Goal: Task Accomplishment & Management: Use online tool/utility

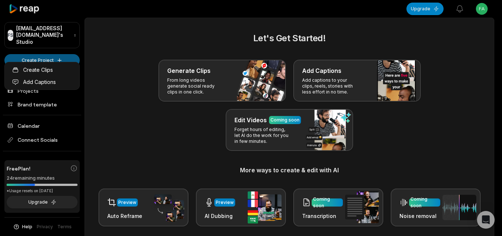
click at [54, 57] on html "FS [EMAIL_ADDRESS][DOMAIN_NAME]'s Studio Create Project Home Projects Brand tem…" at bounding box center [251, 118] width 502 height 236
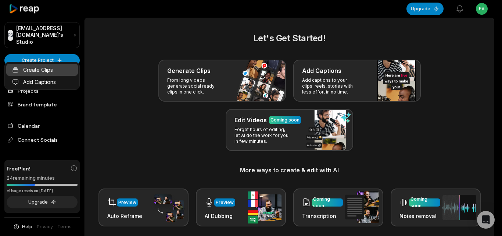
click at [52, 71] on link "Create Clips" at bounding box center [42, 70] width 72 height 12
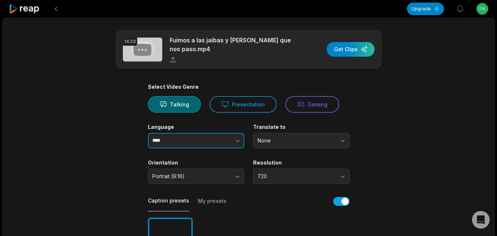
click at [237, 139] on icon "button" at bounding box center [237, 140] width 7 height 7
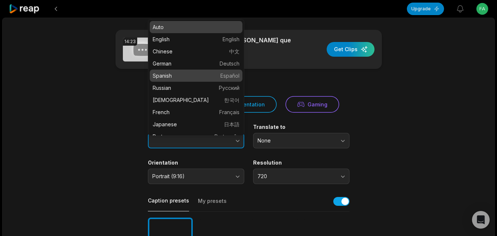
type input "*******"
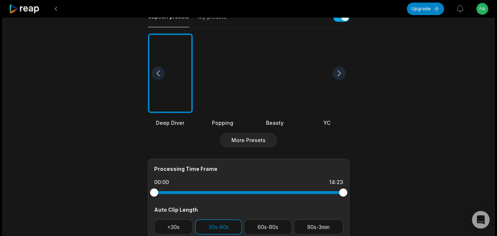
click at [275, 97] on div at bounding box center [274, 73] width 45 height 80
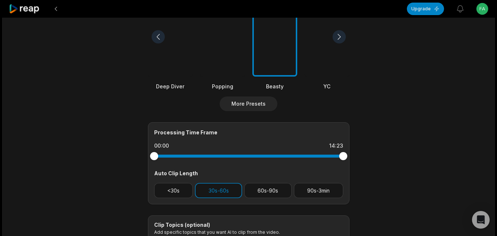
scroll to position [294, 0]
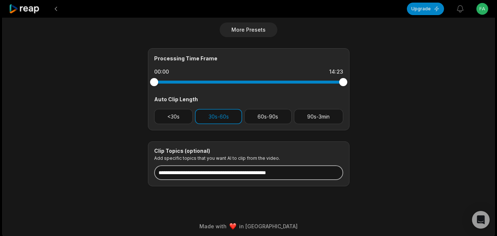
click at [229, 175] on input at bounding box center [248, 172] width 189 height 15
paste input "**********"
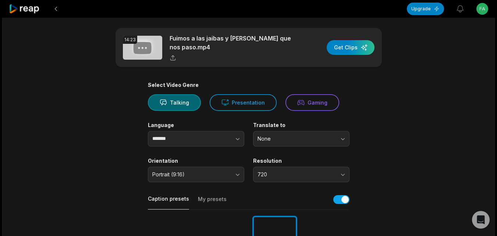
scroll to position [0, 0]
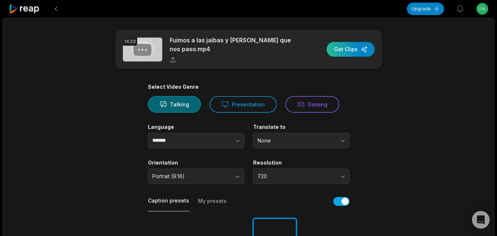
type input "**********"
click at [341, 52] on div "button" at bounding box center [351, 49] width 48 height 15
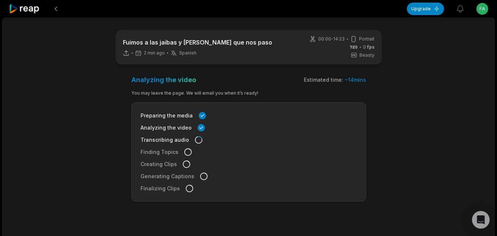
click at [29, 3] on div at bounding box center [25, 9] width 32 height 18
click at [35, 7] on icon at bounding box center [24, 9] width 31 height 10
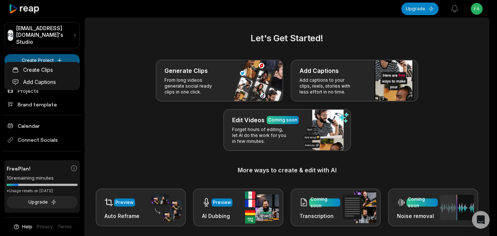
click at [33, 52] on html "FS Fabiennevandevelde@cumfoto.com's Studio Create Project Home Projects Brand t…" at bounding box center [248, 118] width 497 height 236
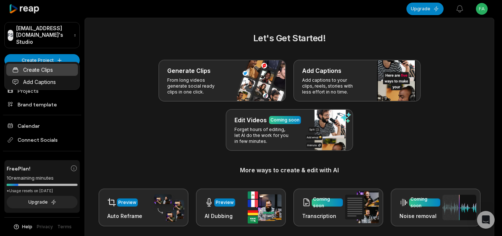
click at [45, 65] on link "Create Clips" at bounding box center [42, 70] width 72 height 12
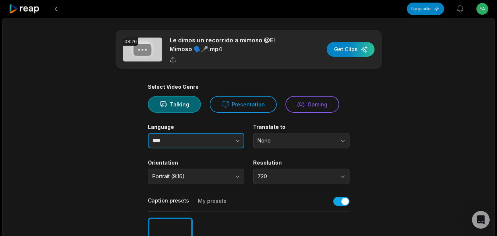
click at [237, 138] on icon "button" at bounding box center [237, 140] width 7 height 7
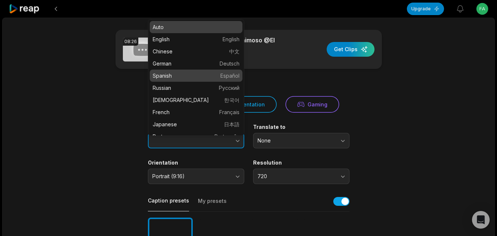
type input "*******"
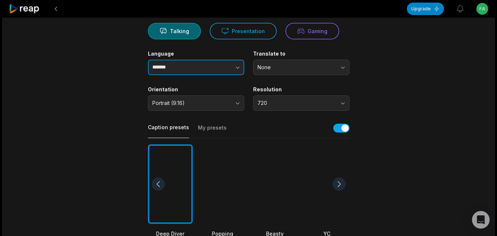
scroll to position [74, 0]
click at [282, 136] on div "Caption presets My presets" at bounding box center [249, 129] width 202 height 17
click at [281, 157] on div at bounding box center [274, 184] width 45 height 80
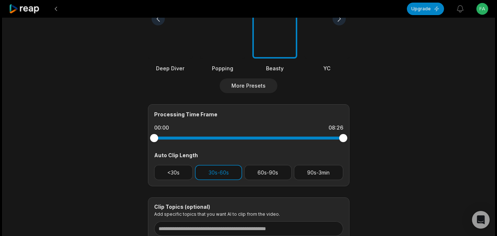
scroll to position [294, 0]
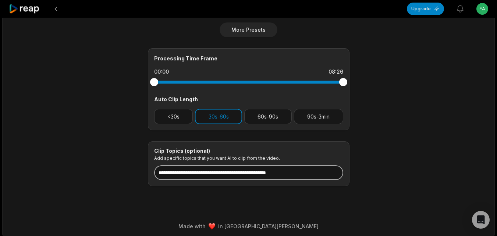
click at [255, 172] on input at bounding box center [248, 172] width 189 height 15
type input "*"
paste input "**********"
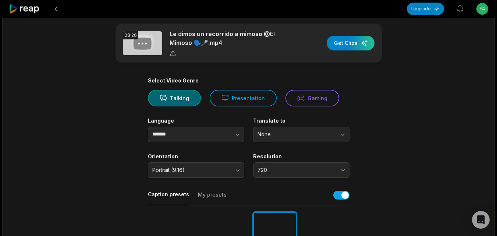
scroll to position [0, 0]
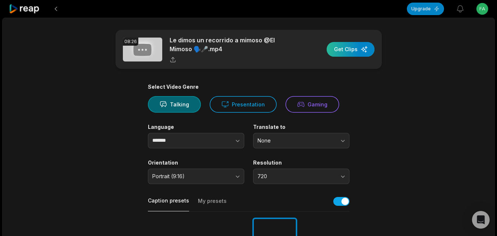
type input "**********"
click at [346, 50] on div "button" at bounding box center [351, 49] width 48 height 15
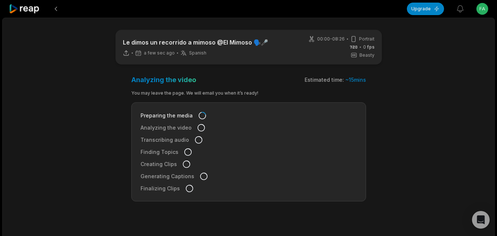
click at [29, 4] on icon at bounding box center [24, 9] width 31 height 10
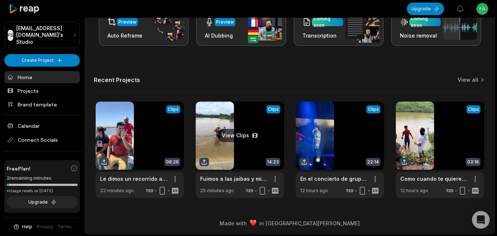
scroll to position [181, 0]
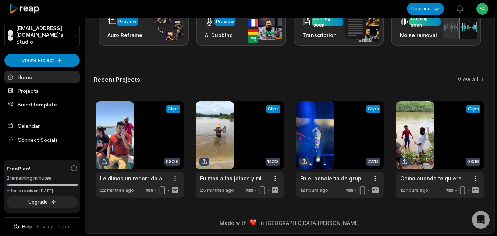
drag, startPoint x: 467, startPoint y: 75, endPoint x: 462, endPoint y: 84, distance: 10.5
click at [467, 75] on div "Let's Get Started! Generate Clips From long videos generate social ready clips …" at bounding box center [289, 24] width 409 height 346
click at [471, 80] on link "View all" at bounding box center [468, 79] width 21 height 7
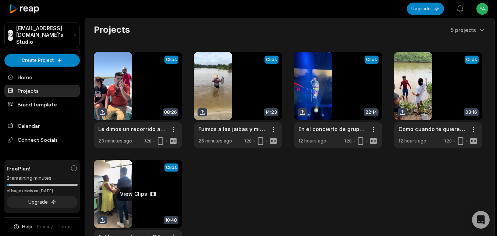
click at [149, 195] on link at bounding box center [138, 208] width 88 height 96
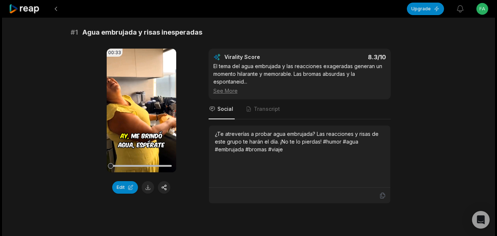
scroll to position [74, 0]
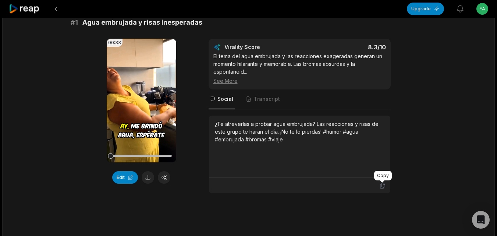
drag, startPoint x: 380, startPoint y: 183, endPoint x: 310, endPoint y: 183, distance: 69.9
click at [380, 183] on icon at bounding box center [382, 185] width 7 height 7
click at [142, 177] on button at bounding box center [148, 177] width 13 height 13
drag, startPoint x: 454, startPoint y: 84, endPoint x: 462, endPoint y: 77, distance: 10.7
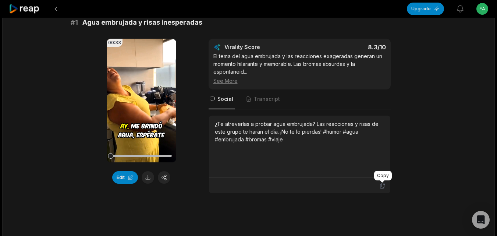
click at [383, 184] on icon at bounding box center [382, 186] width 4 height 6
click at [147, 179] on button at bounding box center [148, 177] width 13 height 13
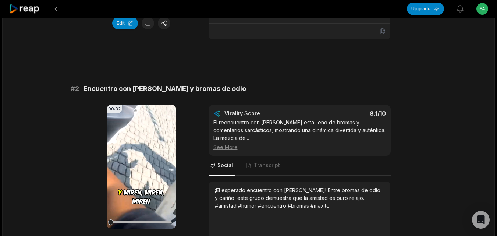
scroll to position [294, 0]
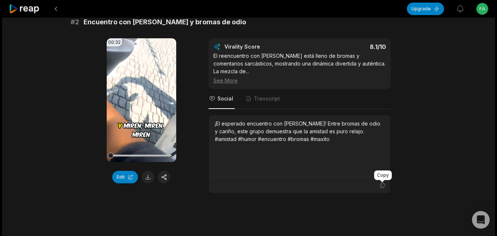
click at [380, 186] on icon at bounding box center [382, 185] width 7 height 7
click at [143, 177] on button at bounding box center [148, 177] width 13 height 13
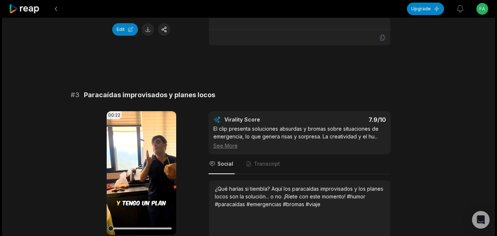
scroll to position [478, 0]
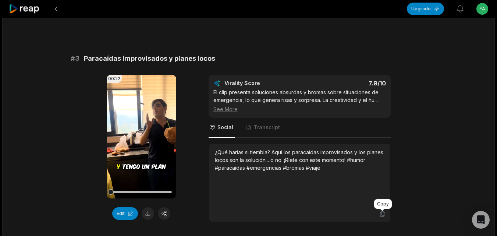
click at [385, 213] on icon at bounding box center [382, 213] width 7 height 7
click at [146, 214] on button at bounding box center [148, 213] width 13 height 13
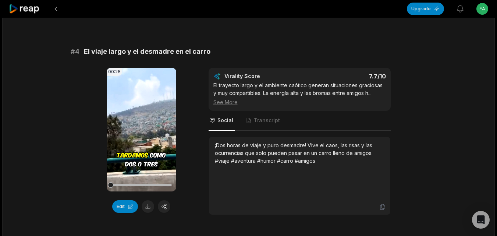
scroll to position [699, 0]
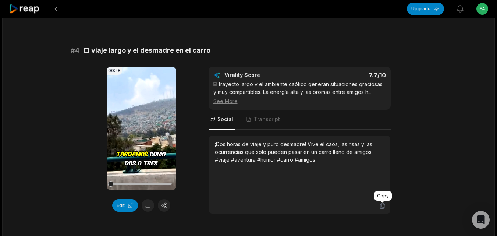
click at [384, 206] on icon at bounding box center [382, 206] width 4 height 6
click at [149, 203] on button at bounding box center [148, 205] width 13 height 13
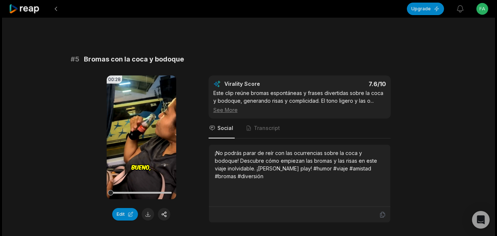
scroll to position [919, 0]
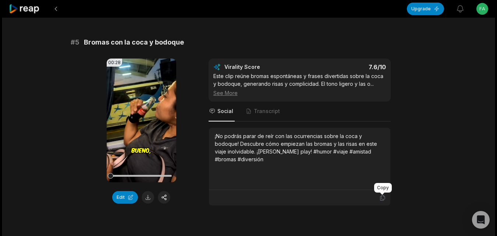
click at [384, 197] on icon at bounding box center [382, 197] width 7 height 7
click at [148, 196] on button at bounding box center [148, 197] width 13 height 13
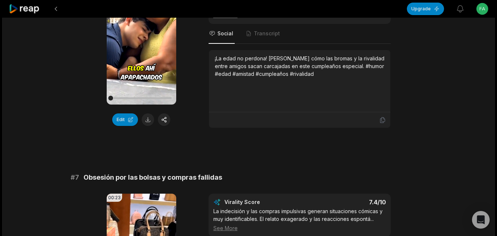
scroll to position [1214, 0]
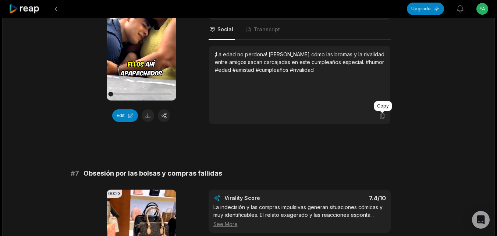
click at [381, 116] on icon at bounding box center [382, 116] width 4 height 6
click at [147, 116] on button at bounding box center [148, 115] width 13 height 13
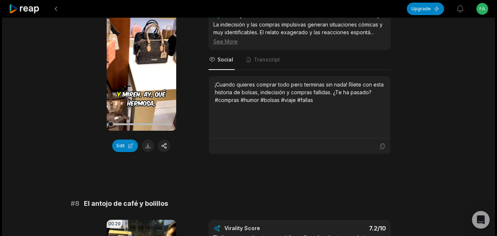
scroll to position [1398, 0]
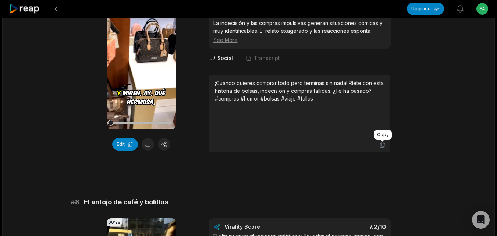
drag, startPoint x: 382, startPoint y: 146, endPoint x: 320, endPoint y: 156, distance: 63.7
click at [383, 146] on icon at bounding box center [382, 144] width 7 height 7
click at [143, 146] on button at bounding box center [148, 144] width 13 height 13
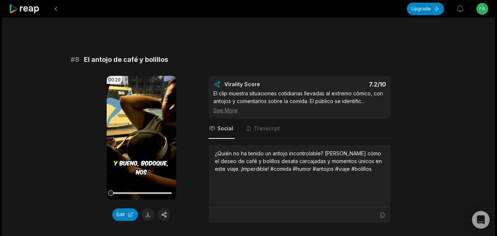
scroll to position [1545, 0]
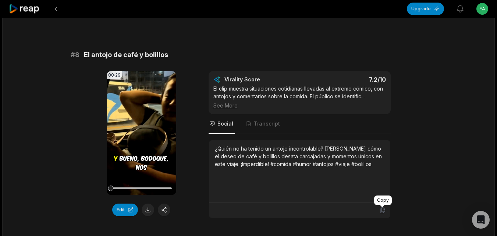
click at [382, 209] on icon at bounding box center [382, 210] width 7 height 7
click at [144, 212] on button at bounding box center [148, 209] width 13 height 13
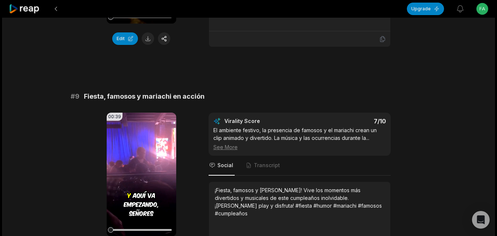
scroll to position [1765, 0]
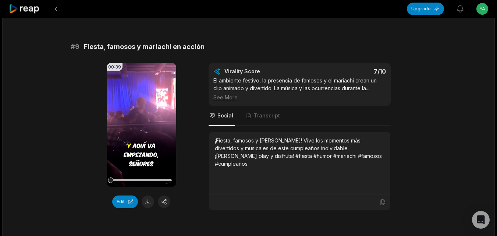
click at [383, 206] on div at bounding box center [299, 201] width 181 height 15
drag, startPoint x: 383, startPoint y: 203, endPoint x: 358, endPoint y: 204, distance: 25.0
click at [383, 204] on icon at bounding box center [382, 202] width 7 height 7
click at [148, 199] on button at bounding box center [148, 201] width 13 height 13
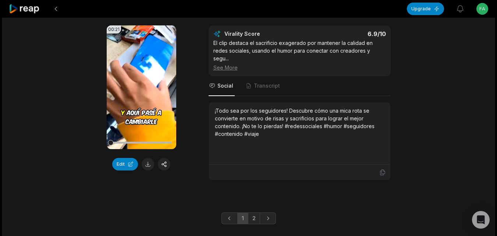
scroll to position [2033, 0]
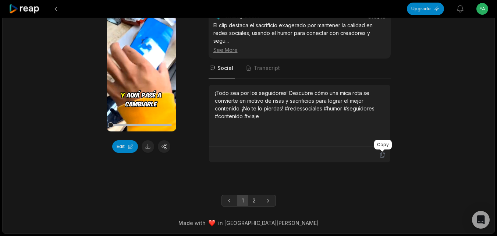
click at [380, 154] on icon at bounding box center [382, 155] width 4 height 6
click at [147, 145] on button at bounding box center [148, 146] width 13 height 13
click at [252, 203] on link "2" at bounding box center [254, 201] width 12 height 12
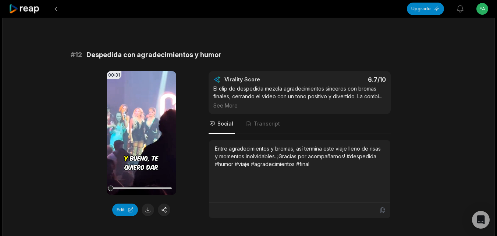
scroll to position [294, 0]
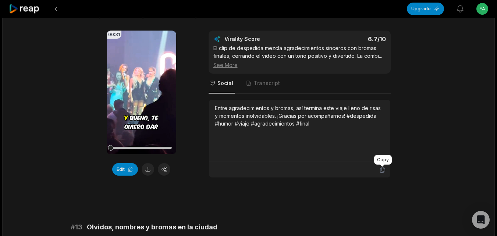
click at [382, 171] on icon at bounding box center [382, 169] width 7 height 7
click at [145, 170] on button at bounding box center [148, 169] width 13 height 13
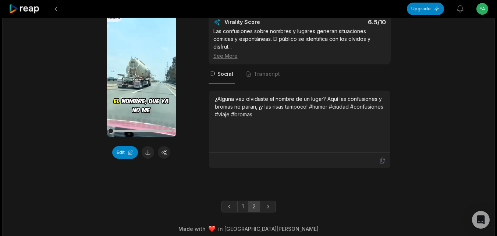
scroll to position [530, 0]
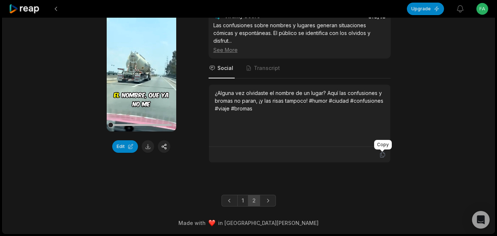
click at [384, 153] on icon at bounding box center [382, 154] width 7 height 7
click at [146, 149] on button at bounding box center [148, 146] width 13 height 13
click at [35, 4] on icon at bounding box center [24, 9] width 31 height 10
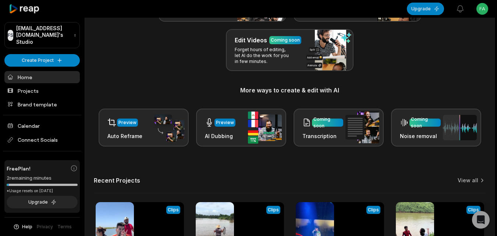
scroll to position [181, 0]
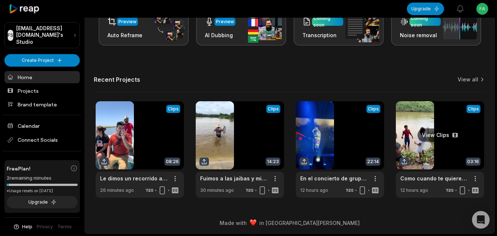
click at [427, 154] on link at bounding box center [440, 149] width 88 height 96
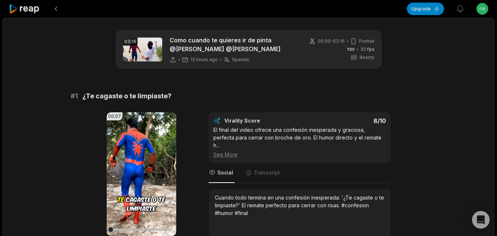
scroll to position [3, 0]
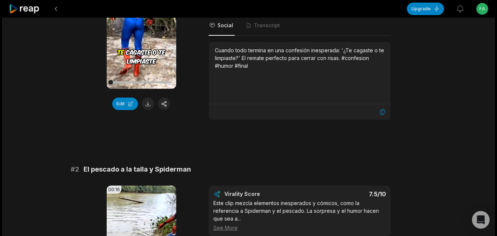
drag, startPoint x: 147, startPoint y: 104, endPoint x: 147, endPoint y: 111, distance: 7.0
click at [147, 104] on button at bounding box center [148, 103] width 13 height 13
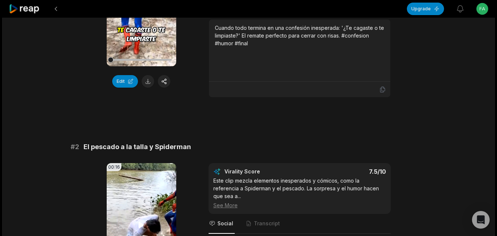
scroll to position [294, 0]
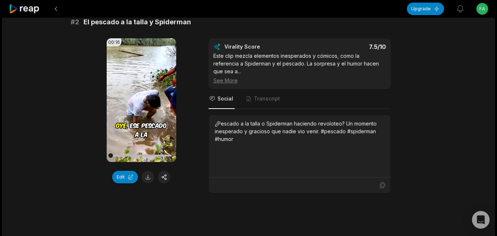
drag, startPoint x: 298, startPoint y: 194, endPoint x: 335, endPoint y: 190, distance: 37.7
click at [380, 182] on icon at bounding box center [382, 185] width 4 height 6
click at [152, 171] on button at bounding box center [148, 177] width 13 height 13
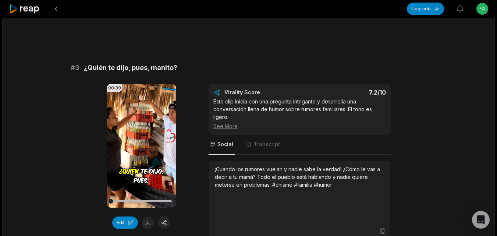
scroll to position [478, 0]
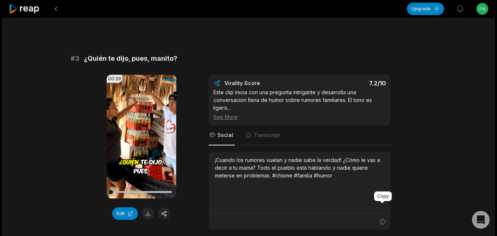
click at [380, 219] on icon at bounding box center [382, 222] width 4 height 6
click at [154, 207] on button at bounding box center [148, 213] width 13 height 13
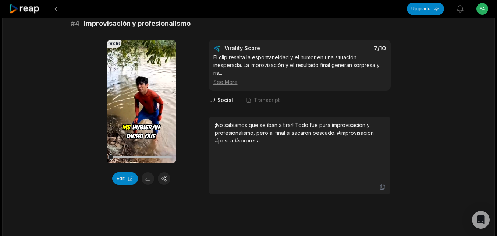
scroll to position [736, 0]
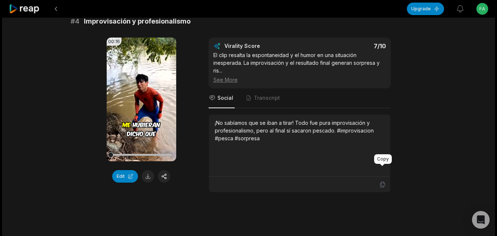
click at [382, 181] on icon at bounding box center [382, 184] width 7 height 7
click at [146, 170] on button at bounding box center [148, 176] width 13 height 13
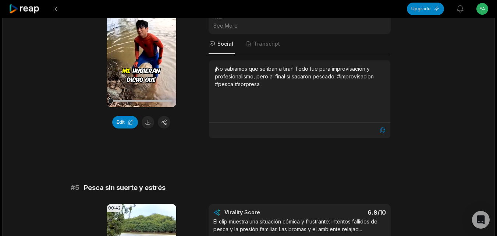
scroll to position [919, 0]
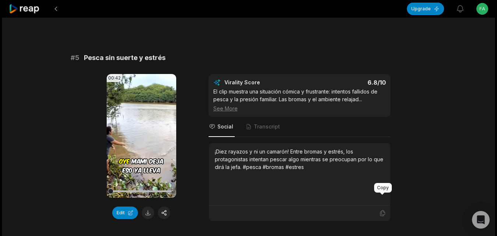
click at [383, 210] on icon at bounding box center [382, 213] width 7 height 7
click at [150, 206] on button at bounding box center [148, 212] width 13 height 13
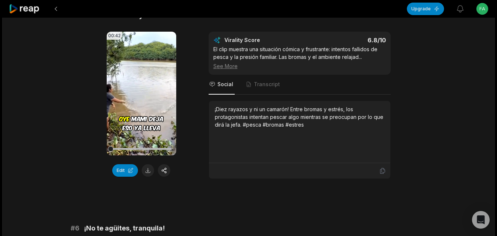
scroll to position [1103, 0]
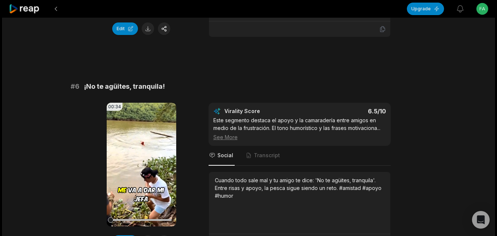
drag, startPoint x: 380, startPoint y: 222, endPoint x: 306, endPoint y: 223, distance: 73.9
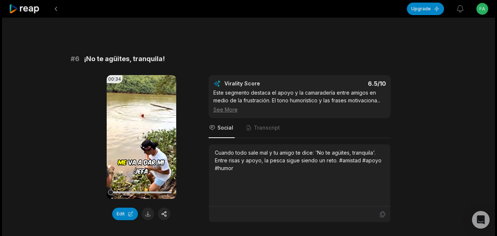
scroll to position [1157, 0]
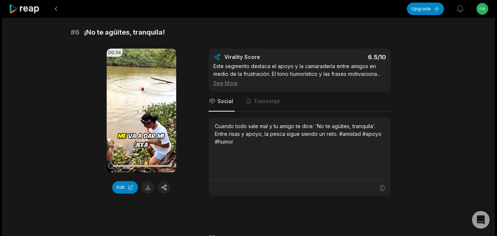
click at [36, 12] on icon at bounding box center [24, 9] width 31 height 10
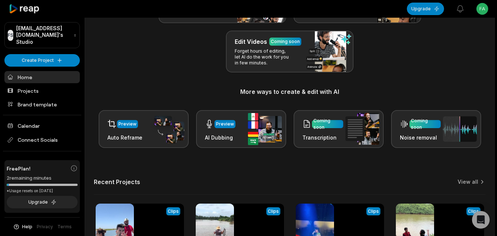
scroll to position [181, 0]
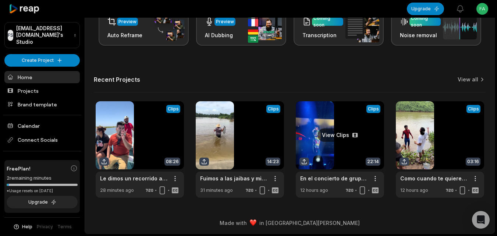
click at [334, 141] on link at bounding box center [340, 149] width 88 height 96
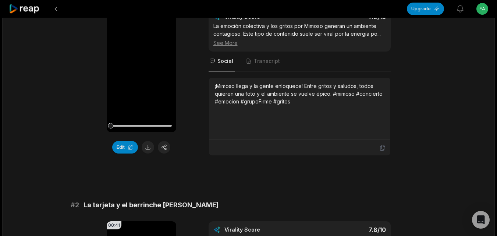
scroll to position [110, 0]
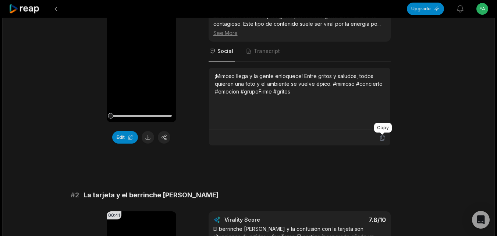
click at [381, 139] on icon at bounding box center [382, 137] width 7 height 7
click at [151, 132] on button at bounding box center [148, 137] width 13 height 13
click at [148, 138] on div "Edit" at bounding box center [142, 137] width 70 height 13
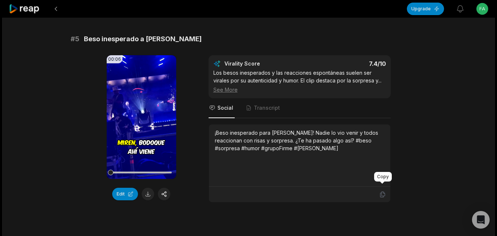
click at [381, 191] on icon at bounding box center [382, 194] width 7 height 7
click at [143, 188] on button at bounding box center [148, 194] width 13 height 13
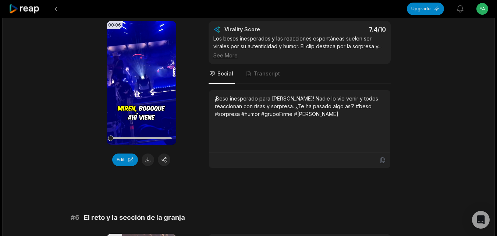
scroll to position [1103, 0]
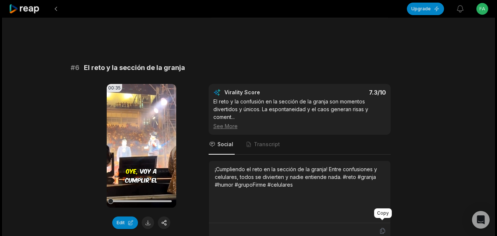
click at [382, 227] on icon at bounding box center [382, 230] width 7 height 7
click at [147, 216] on button at bounding box center [148, 222] width 13 height 13
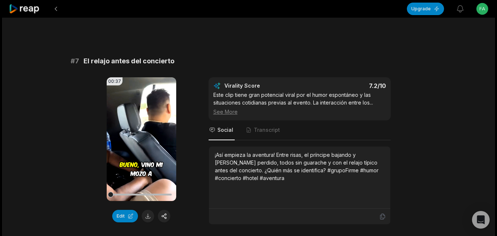
scroll to position [1398, 0]
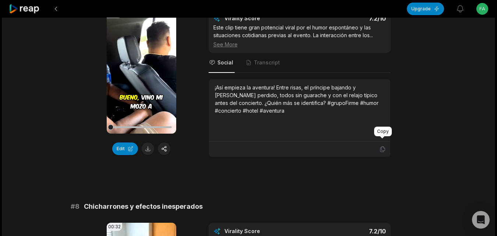
click at [381, 146] on icon at bounding box center [382, 149] width 4 height 6
click at [149, 142] on button at bounding box center [148, 148] width 13 height 13
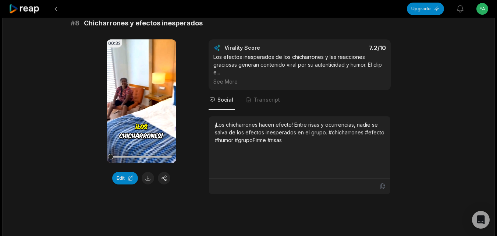
scroll to position [1581, 0]
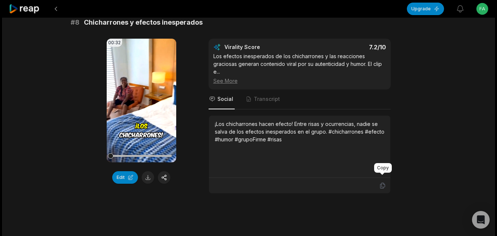
click at [382, 182] on icon at bounding box center [382, 185] width 7 height 7
click at [146, 171] on button at bounding box center [148, 177] width 13 height 13
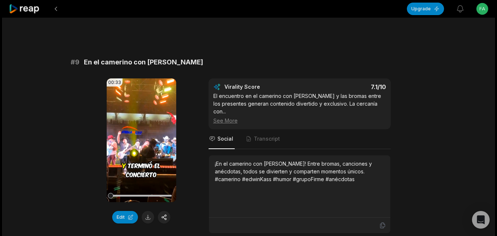
scroll to position [1765, 0]
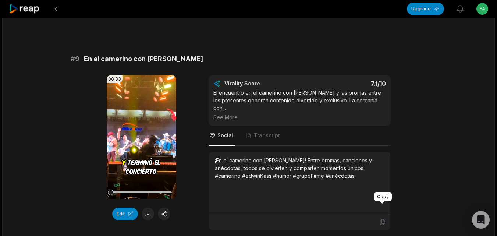
click at [381, 219] on icon at bounding box center [382, 222] width 4 height 6
click at [151, 207] on button at bounding box center [148, 213] width 13 height 13
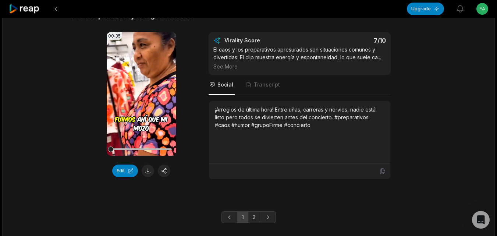
scroll to position [2030, 0]
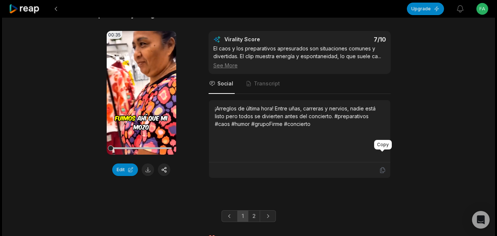
click at [381, 167] on icon at bounding box center [382, 170] width 7 height 7
click at [147, 163] on button at bounding box center [148, 169] width 13 height 13
click at [254, 210] on link "2" at bounding box center [254, 216] width 12 height 12
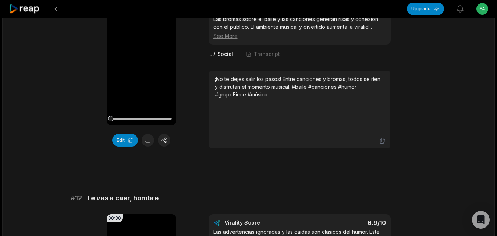
scroll to position [110, 0]
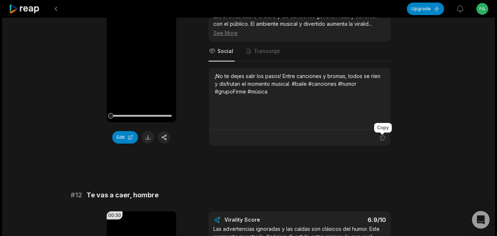
click at [379, 135] on icon at bounding box center [382, 137] width 7 height 7
click at [383, 136] on icon at bounding box center [382, 137] width 7 height 7
click at [151, 138] on button at bounding box center [148, 137] width 13 height 13
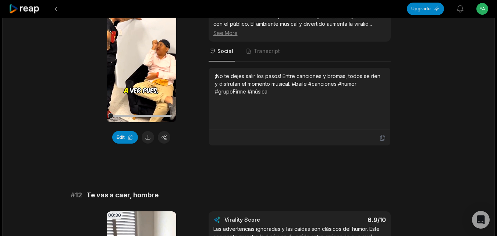
scroll to position [257, 0]
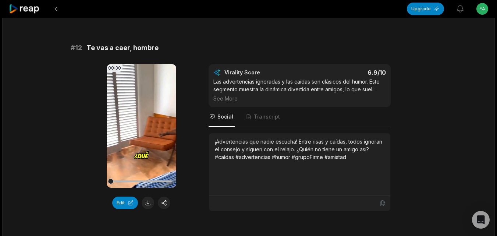
click at [381, 203] on icon at bounding box center [382, 203] width 7 height 7
click at [145, 200] on button at bounding box center [148, 202] width 13 height 13
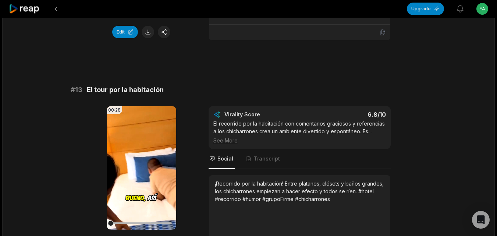
scroll to position [441, 0]
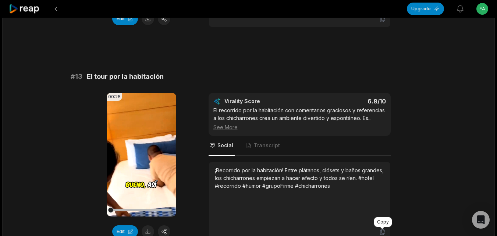
click at [380, 228] on icon at bounding box center [382, 231] width 7 height 7
click at [147, 227] on button at bounding box center [148, 231] width 13 height 13
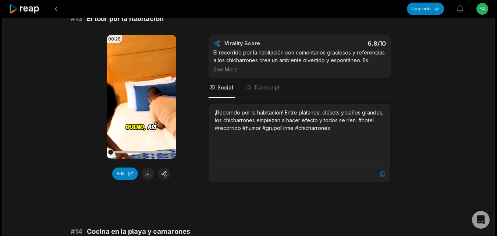
scroll to position [662, 0]
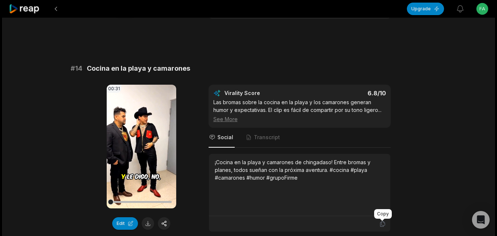
click at [382, 224] on icon at bounding box center [382, 223] width 7 height 7
click at [143, 224] on button at bounding box center [148, 223] width 13 height 13
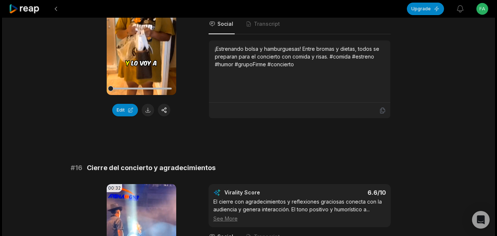
scroll to position [993, 0]
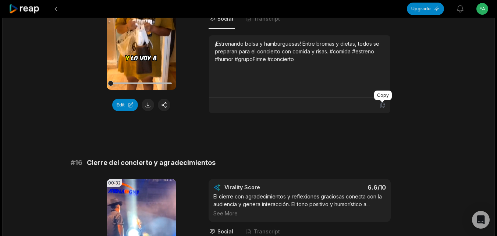
click at [382, 103] on icon at bounding box center [382, 106] width 4 height 6
click at [146, 102] on button at bounding box center [148, 105] width 13 height 13
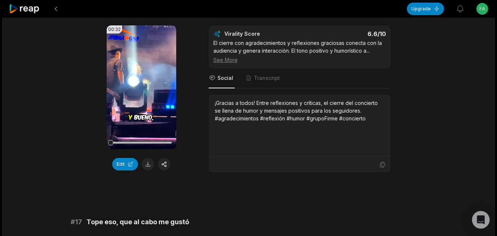
scroll to position [1177, 0]
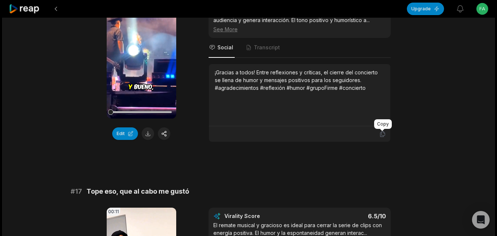
click at [384, 132] on icon at bounding box center [382, 134] width 7 height 7
click at [143, 132] on button at bounding box center [148, 133] width 13 height 13
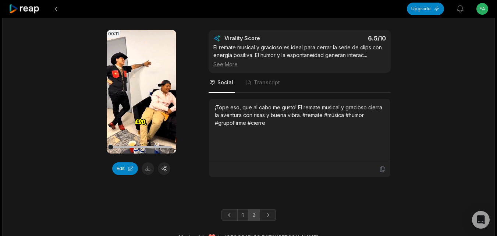
scroll to position [1369, 0]
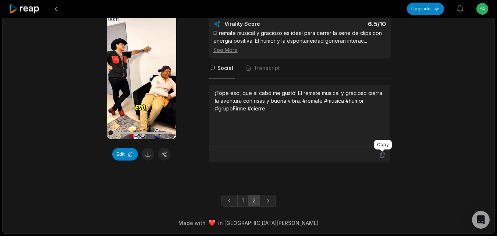
click at [383, 155] on icon at bounding box center [382, 154] width 7 height 7
click at [150, 155] on button at bounding box center [148, 154] width 13 height 13
click at [31, 6] on icon at bounding box center [24, 9] width 31 height 10
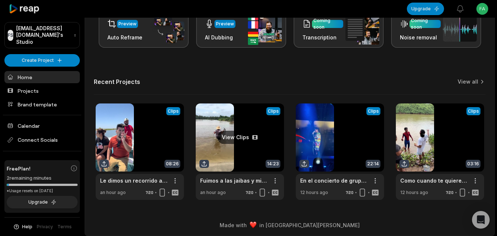
scroll to position [181, 0]
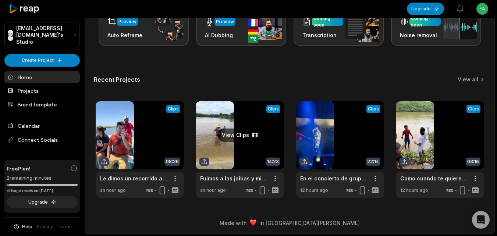
click at [236, 147] on link at bounding box center [240, 149] width 88 height 96
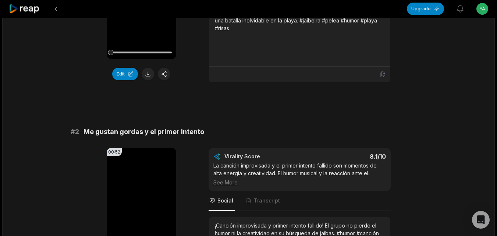
scroll to position [184, 0]
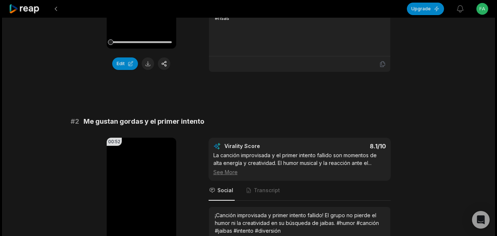
click at [380, 64] on icon at bounding box center [382, 64] width 7 height 7
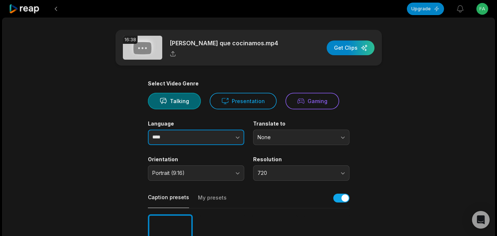
click at [238, 138] on icon "button" at bounding box center [237, 137] width 7 height 7
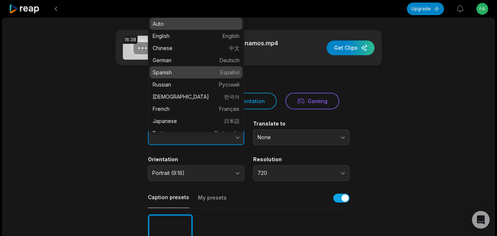
type input "*******"
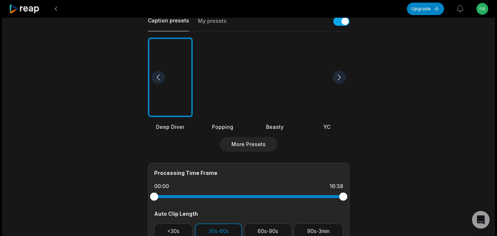
scroll to position [184, 0]
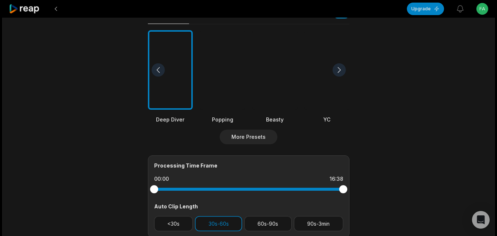
click at [275, 100] on div at bounding box center [274, 70] width 45 height 80
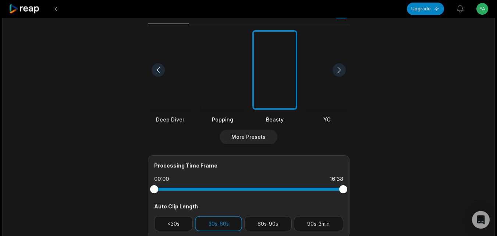
scroll to position [294, 0]
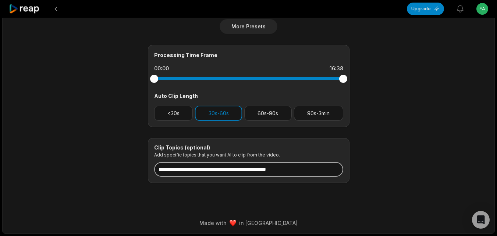
click at [260, 168] on input at bounding box center [248, 169] width 189 height 15
paste input "**********"
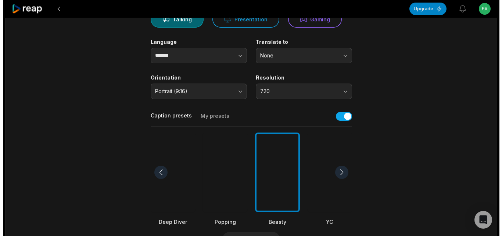
scroll to position [0, 0]
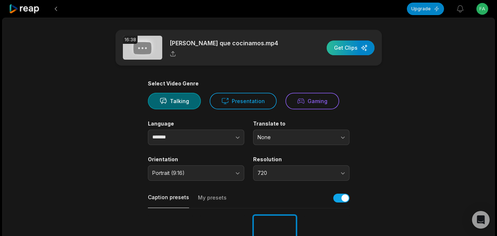
type input "**********"
click at [348, 48] on div "button" at bounding box center [351, 47] width 48 height 15
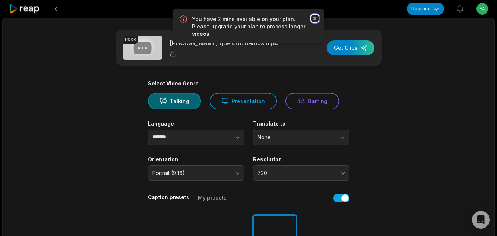
click at [313, 19] on icon "button" at bounding box center [314, 18] width 7 height 7
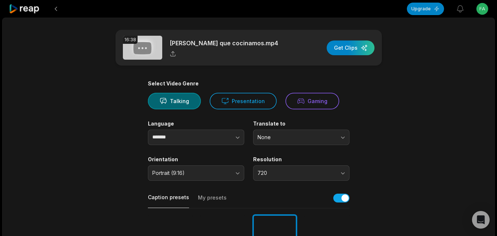
click at [479, 10] on html "**********" at bounding box center [248, 118] width 497 height 236
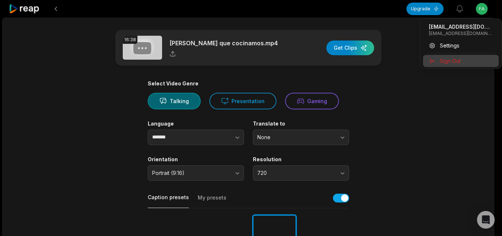
click at [453, 60] on span "Sign Out" at bounding box center [450, 61] width 21 height 8
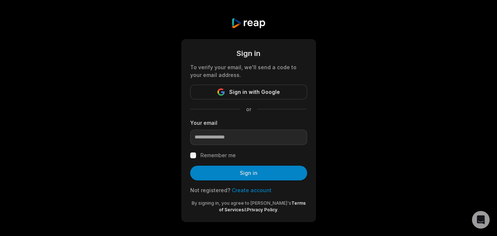
click at [237, 189] on link "Create account" at bounding box center [252, 190] width 40 height 6
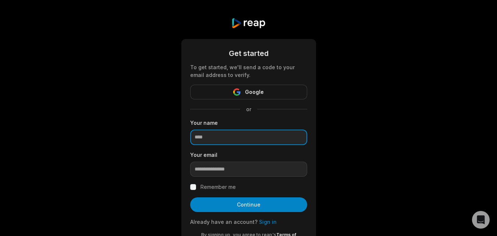
click at [218, 134] on input at bounding box center [248, 136] width 117 height 15
paste input "**********"
type input "**********"
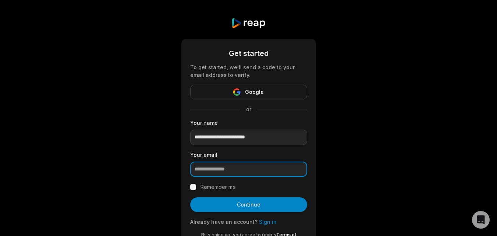
click at [220, 168] on input "email" at bounding box center [248, 168] width 117 height 15
paste input "**********"
type input "**********"
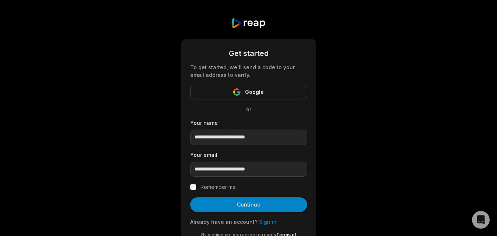
click at [228, 185] on label "Remember me" at bounding box center [217, 186] width 35 height 9
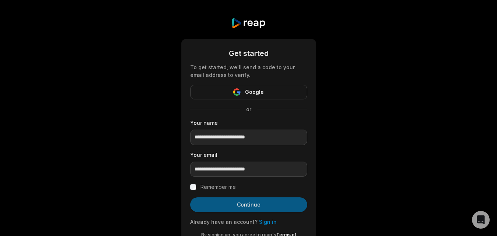
drag, startPoint x: 240, startPoint y: 205, endPoint x: 250, endPoint y: 218, distance: 15.7
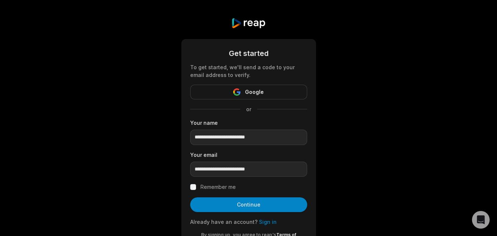
click at [241, 206] on button "Continue" at bounding box center [248, 204] width 117 height 15
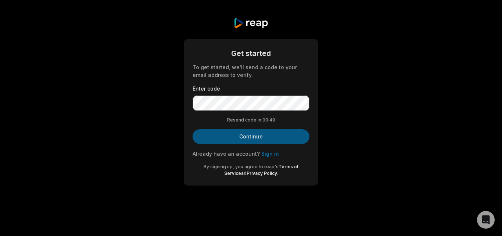
click at [266, 135] on button "Continue" at bounding box center [251, 136] width 117 height 15
